Goal: Find specific page/section: Find specific page/section

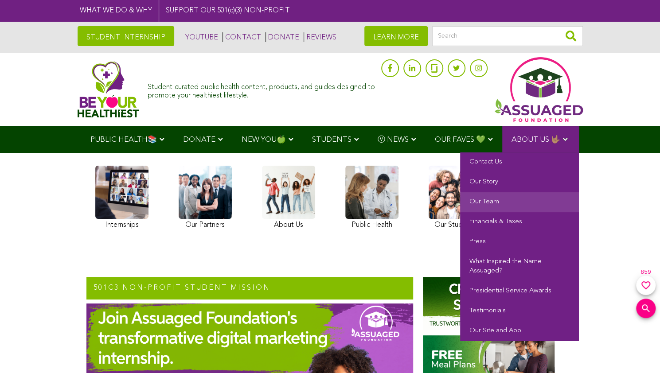
click at [502, 202] on link "Our Team" at bounding box center [519, 202] width 119 height 20
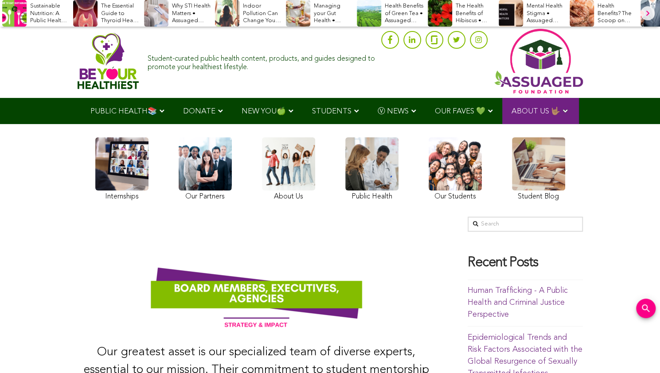
scroll to position [28, 0]
click at [264, 289] on img at bounding box center [257, 293] width 358 height 89
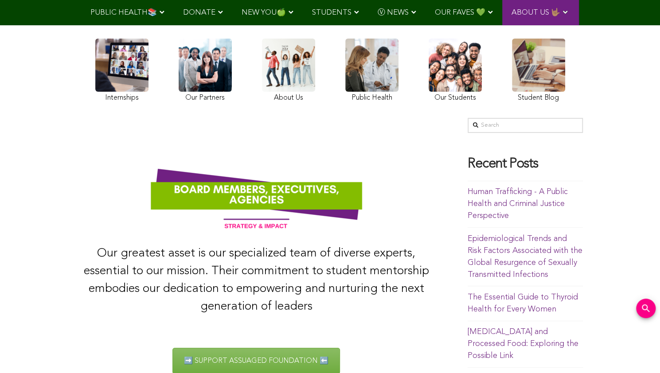
scroll to position [206, 0]
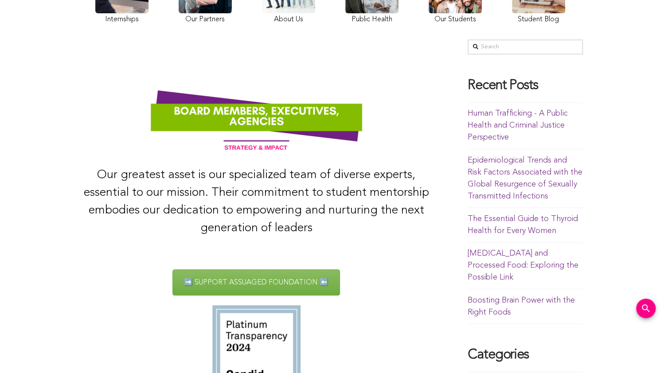
click at [250, 226] on span "Our greatest asset is our specialized team of diverse experts, essential to our…" at bounding box center [256, 201] width 345 height 65
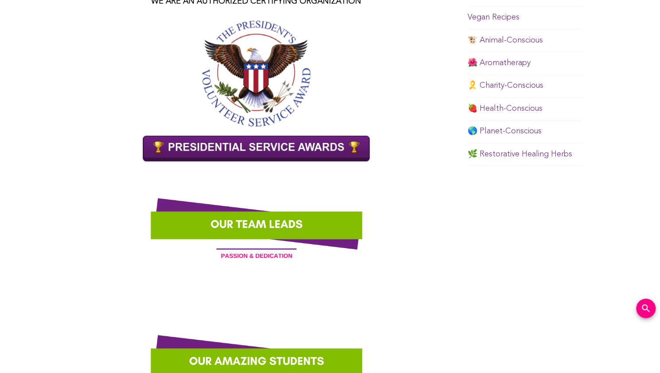
scroll to position [693, 0]
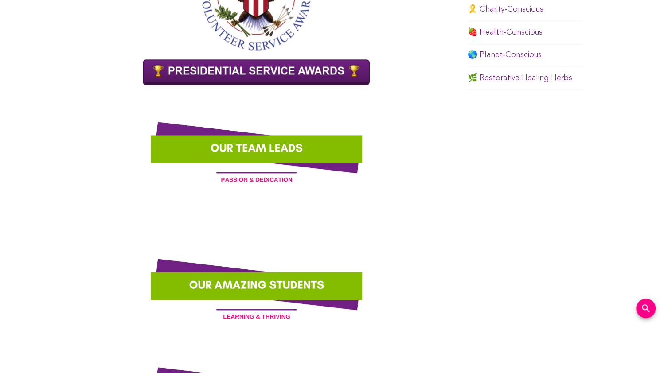
click at [256, 178] on img at bounding box center [257, 147] width 358 height 89
click at [252, 150] on img at bounding box center [257, 147] width 358 height 89
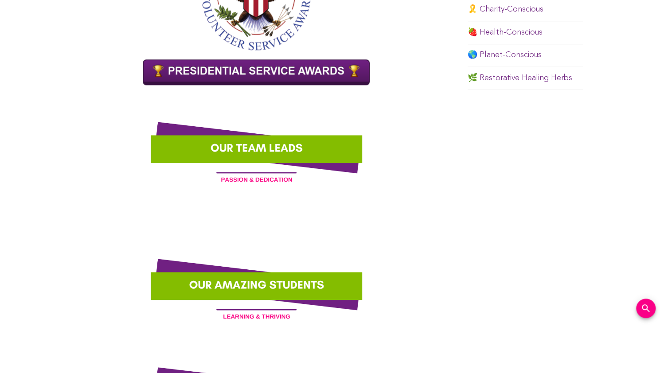
click at [252, 150] on img at bounding box center [257, 147] width 358 height 89
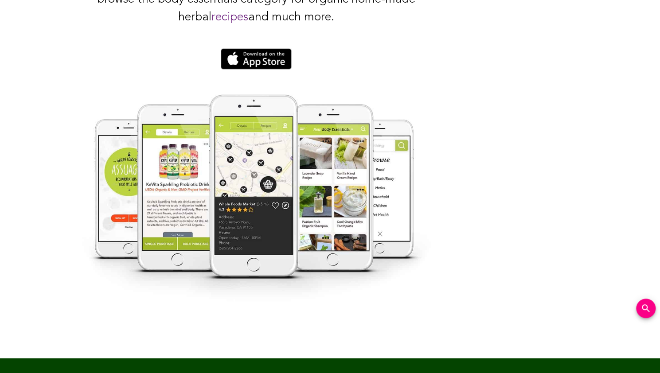
scroll to position [1623, 0]
